Goal: Find specific page/section: Find specific page/section

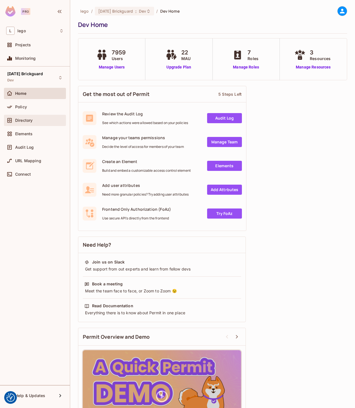
click at [17, 122] on span "Directory" at bounding box center [23, 120] width 17 height 4
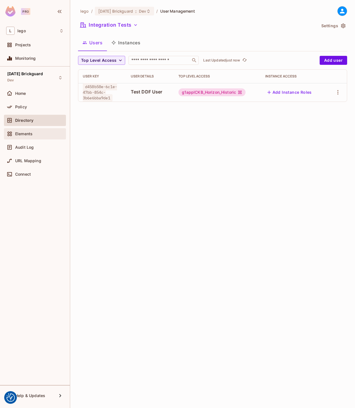
click at [31, 132] on span "Elements" at bounding box center [23, 134] width 17 height 4
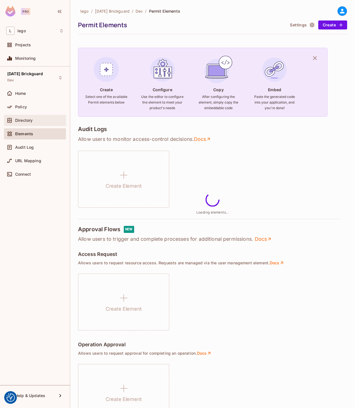
click at [30, 123] on div "Directory" at bounding box center [35, 120] width 58 height 7
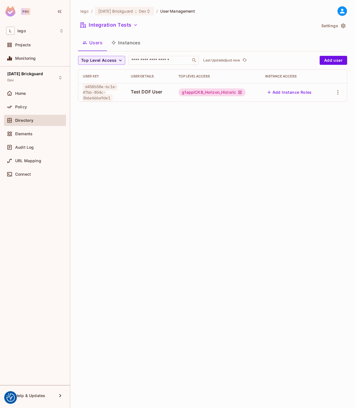
click at [130, 45] on button "Instances" at bounding box center [126, 43] width 38 height 14
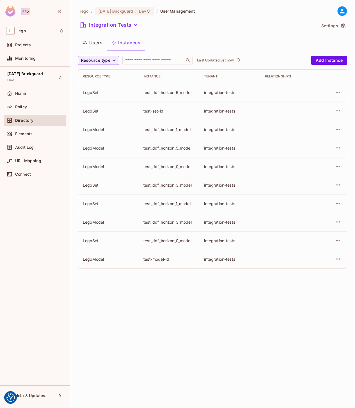
click at [157, 109] on div "test-set-id" at bounding box center [169, 110] width 52 height 5
copy div "test-set-id"
